Goal: Navigation & Orientation: Find specific page/section

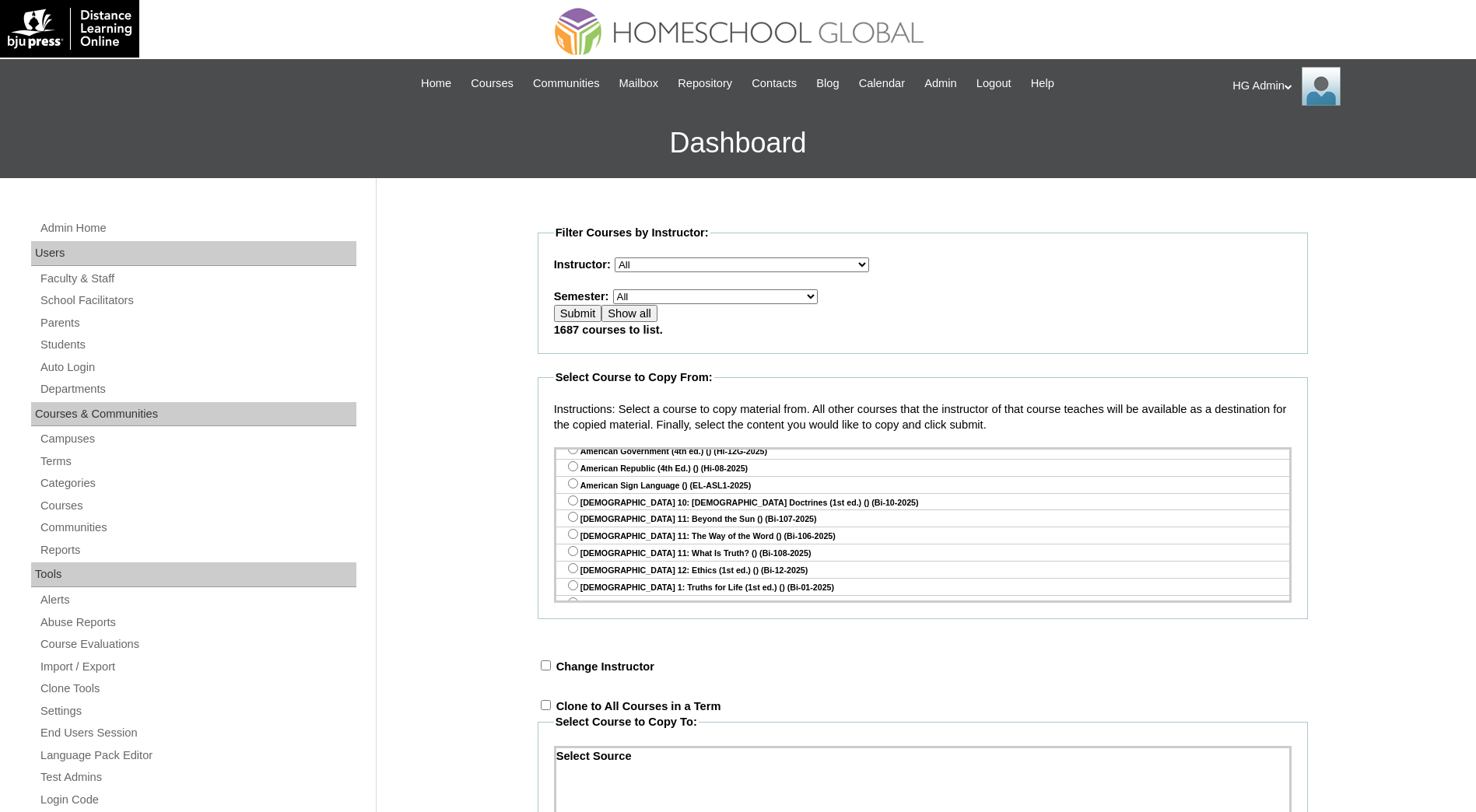
scroll to position [254, 0]
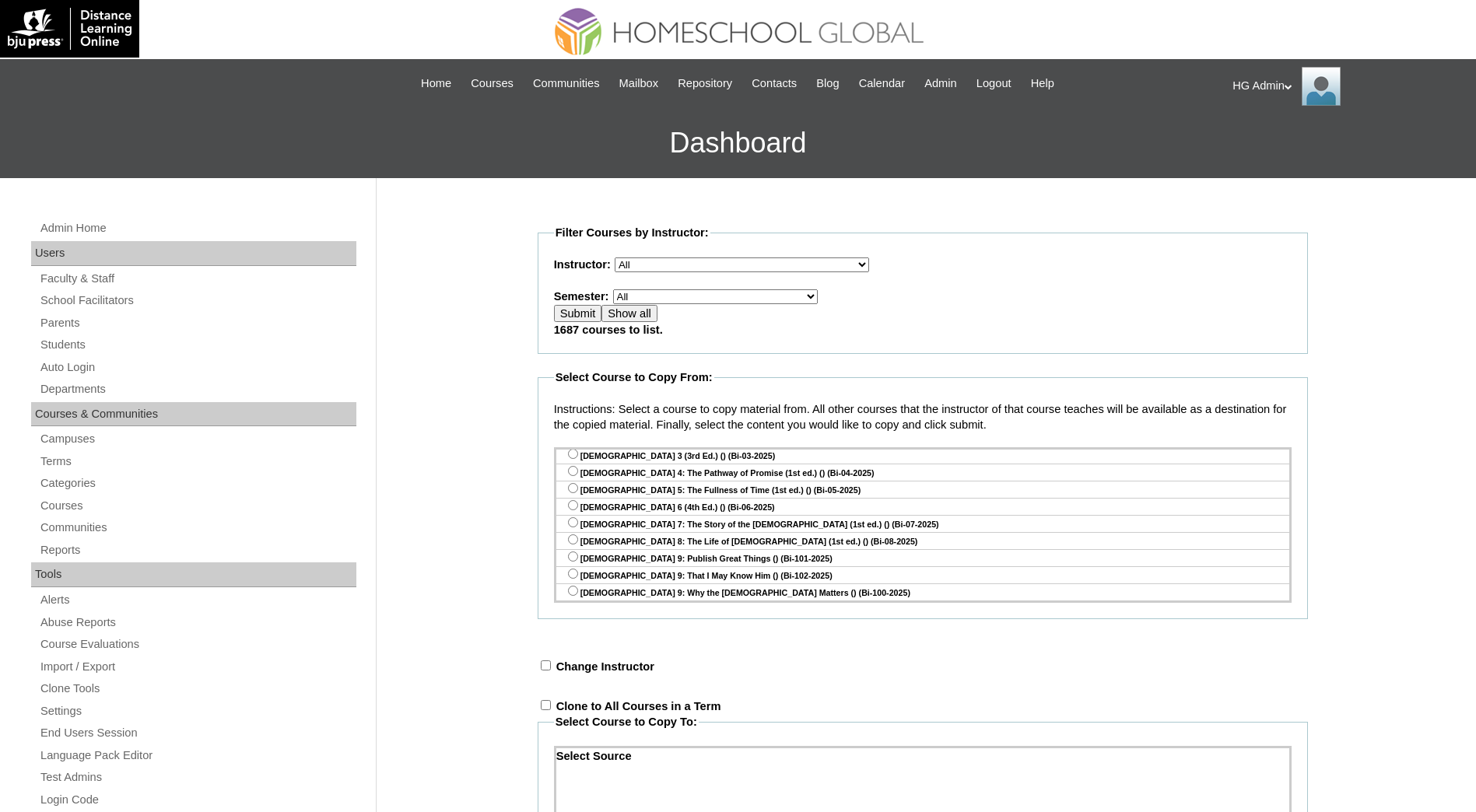
drag, startPoint x: 1276, startPoint y: 484, endPoint x: 1272, endPoint y: 600, distance: 116.1
click at [1272, 600] on div "[DATE]-[DATE] (Do not use this) Algebra 1 (4th ed.) () (Ma-09-2025) Algebra 2 (…" at bounding box center [922, 525] width 737 height 156
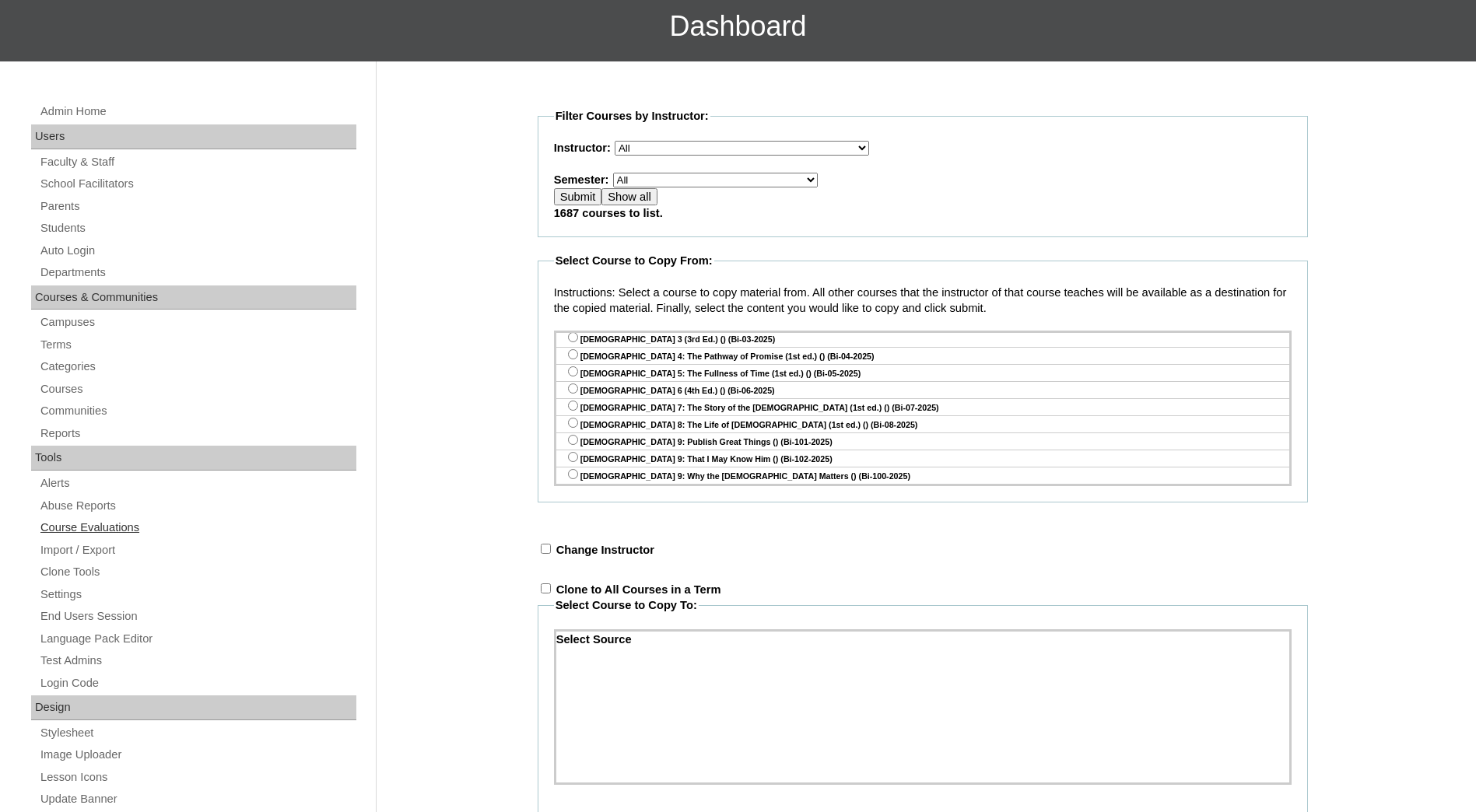
scroll to position [0, 0]
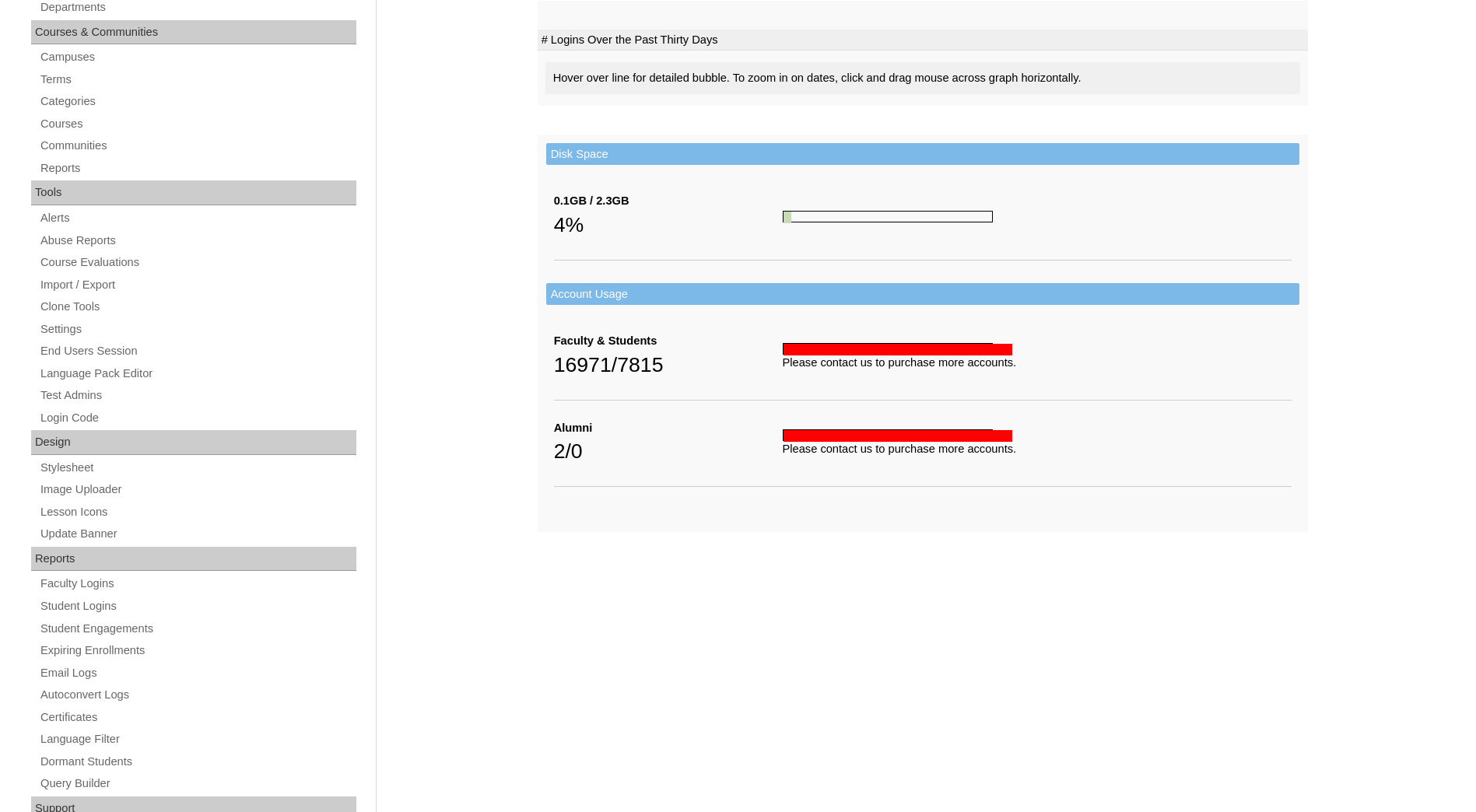
scroll to position [389, 0]
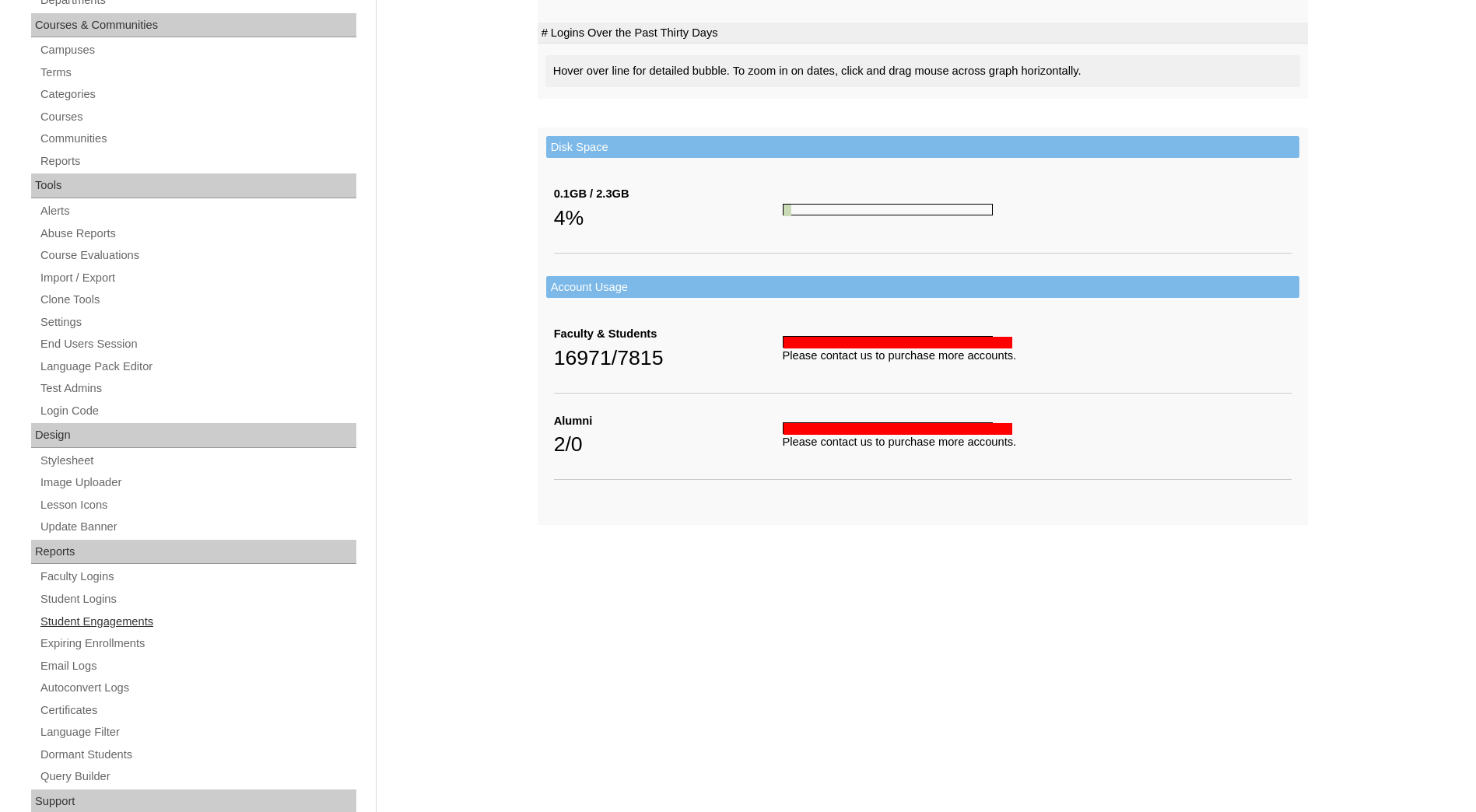
click at [127, 622] on link "Student Engagements" at bounding box center [197, 622] width 317 height 20
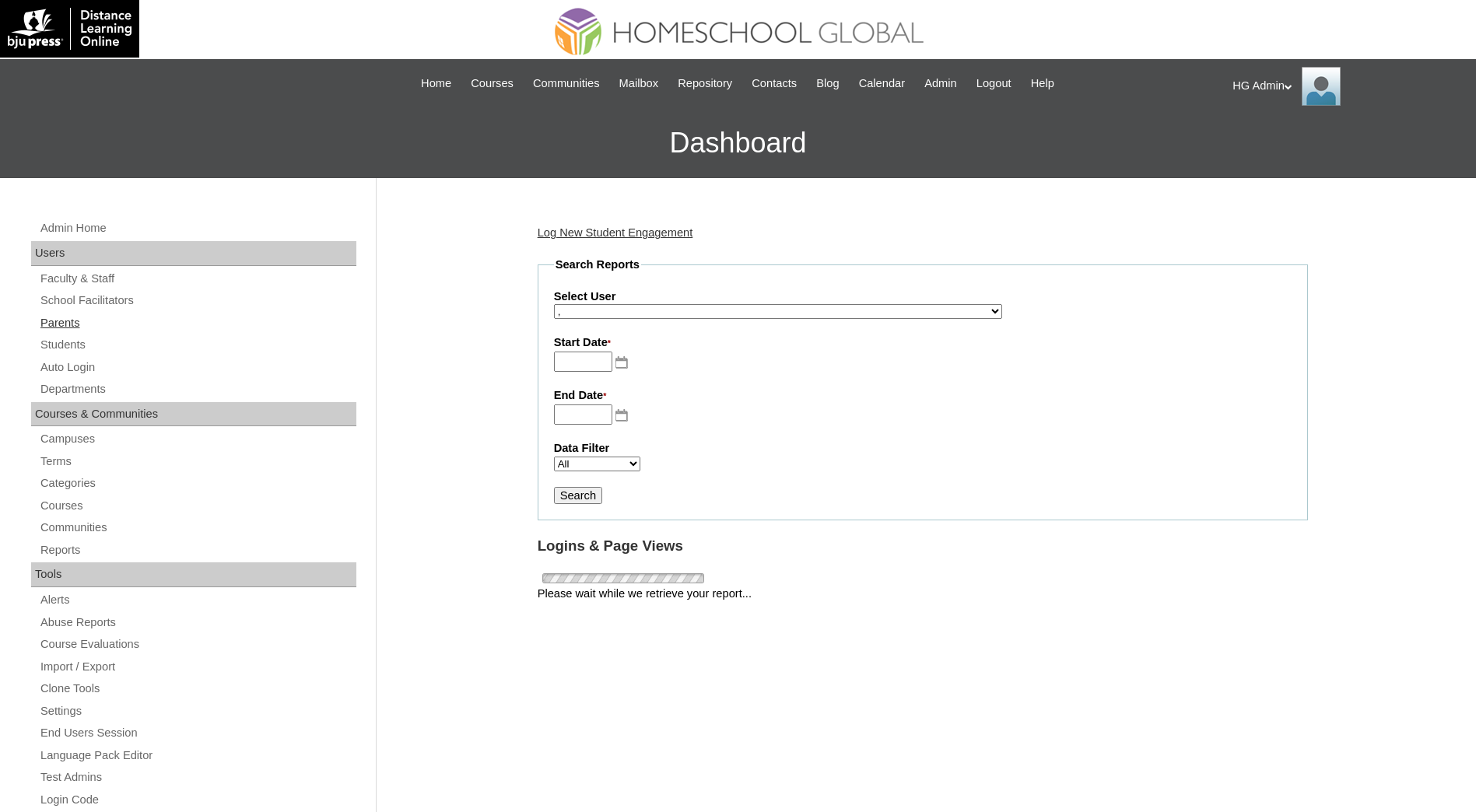
click at [77, 329] on link "Parents" at bounding box center [197, 323] width 317 height 20
click at [46, 320] on link "Parents" at bounding box center [197, 323] width 317 height 20
click at [474, 72] on div "|N|Faculty|| Skip to Main Content Skip to Sub Navigation Home Courses Communiti…" at bounding box center [737, 83] width 957 height 34
click at [492, 84] on span "Courses" at bounding box center [492, 83] width 43 height 18
click at [59, 319] on link "Parents" at bounding box center [197, 323] width 317 height 20
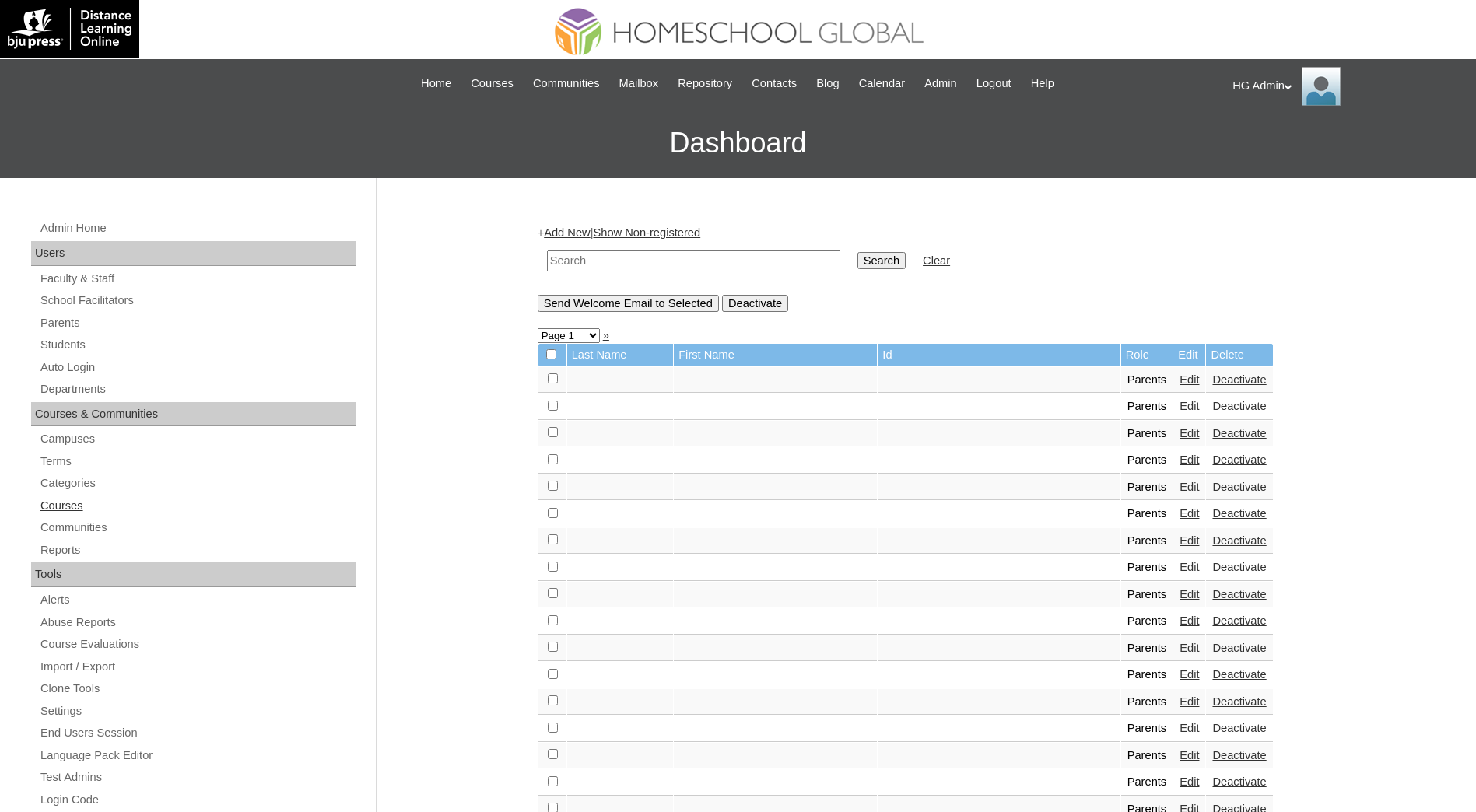
click at [65, 508] on link "Courses" at bounding box center [197, 506] width 317 height 20
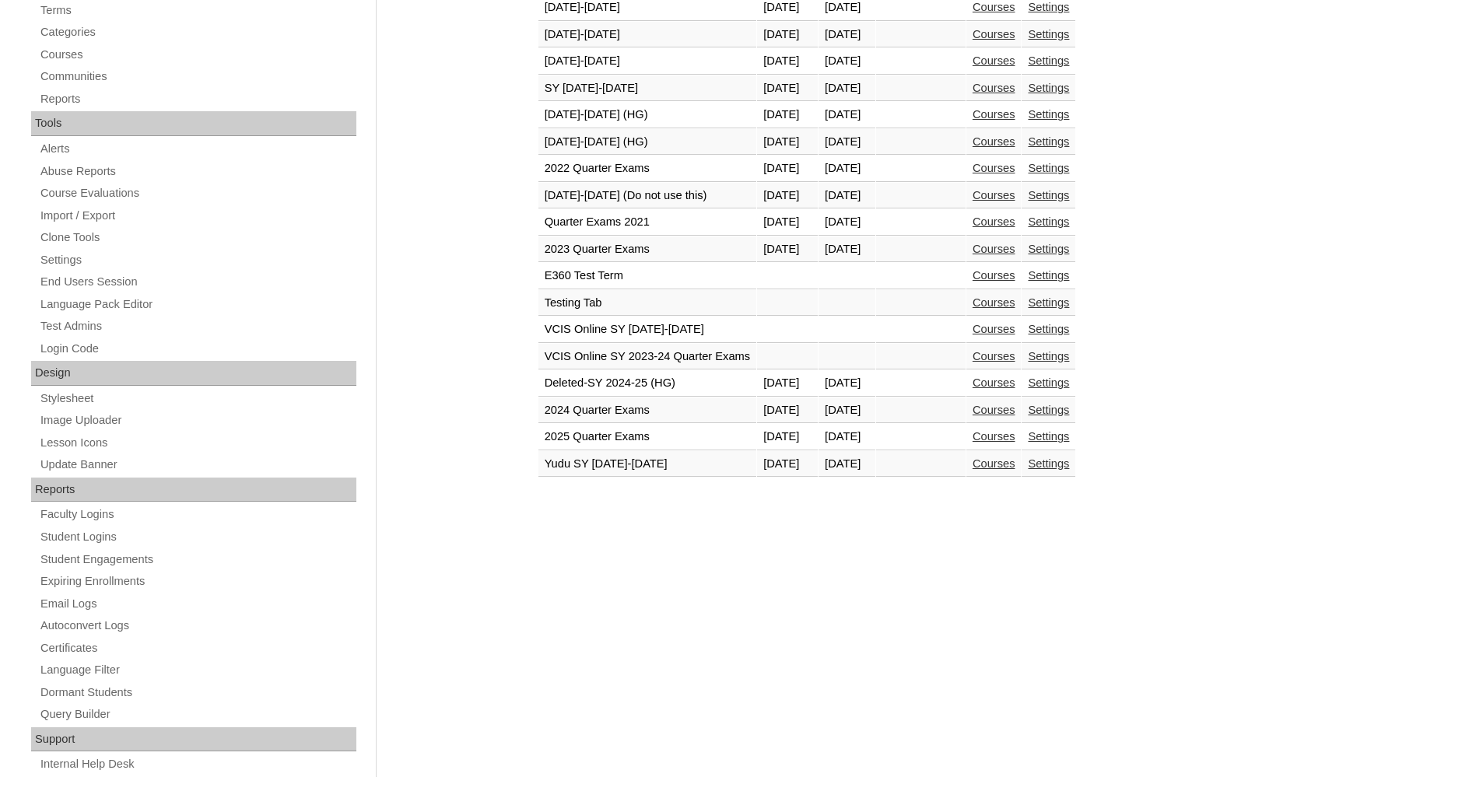
scroll to position [455, 0]
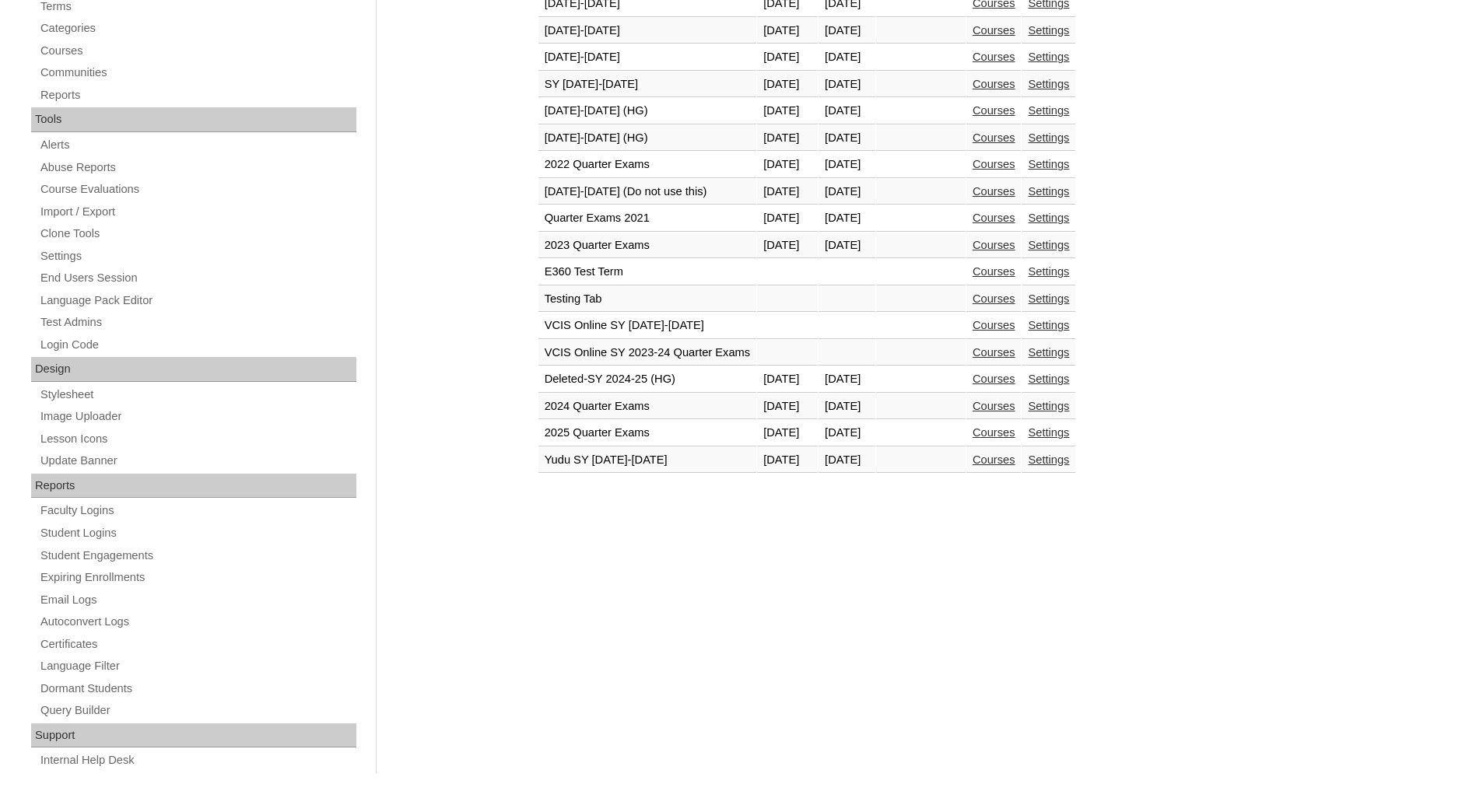
click at [1007, 329] on link "Courses" at bounding box center [993, 325] width 43 height 12
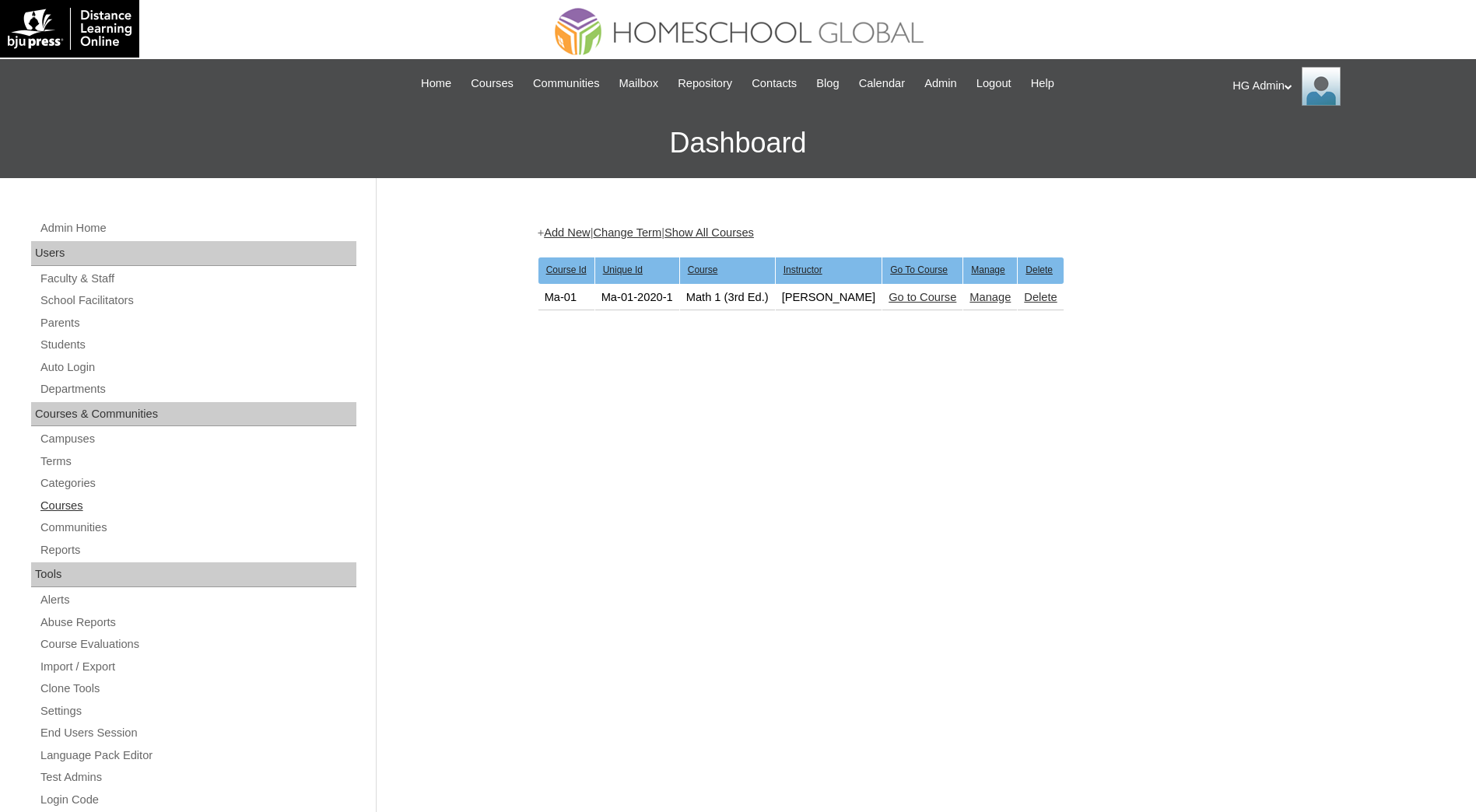
click at [43, 508] on link "Courses" at bounding box center [197, 506] width 317 height 20
click at [499, 83] on span "Courses" at bounding box center [492, 83] width 43 height 18
